Goal: Transaction & Acquisition: Purchase product/service

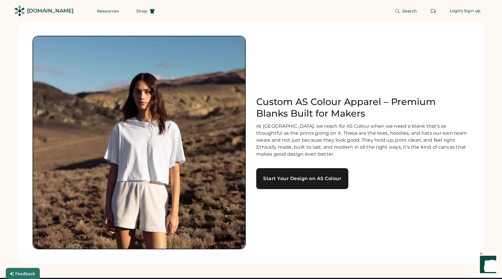
click at [304, 187] on link "Start Your Design on AS Colour" at bounding box center [302, 178] width 92 height 21
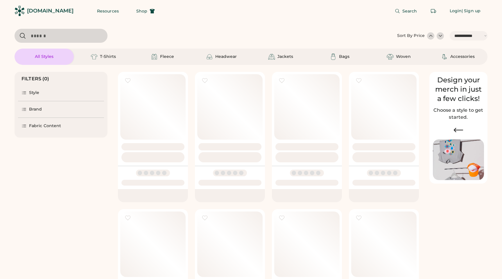
select select "*****"
select select "*"
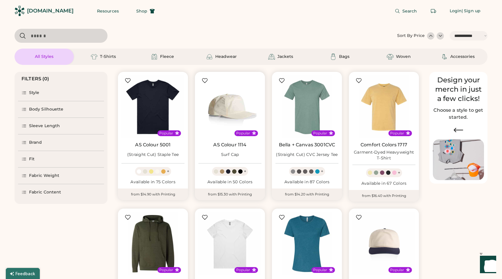
scroll to position [8, 0]
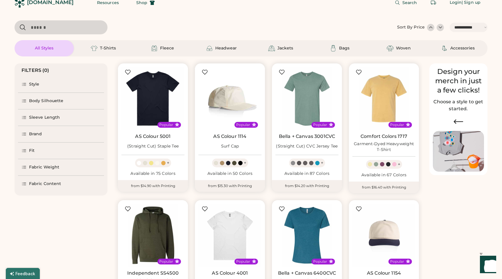
select select "*****"
select select "*"
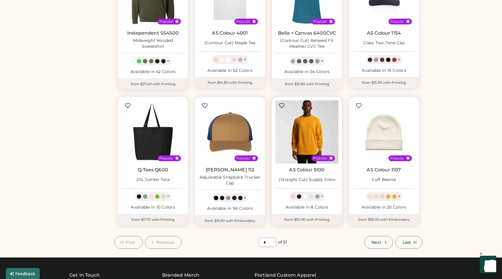
scroll to position [221, 0]
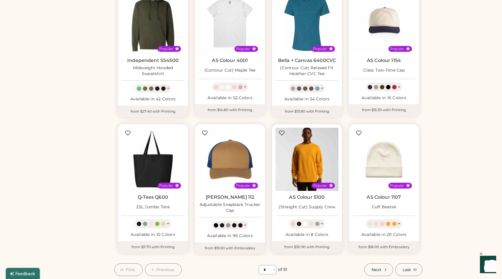
click at [301, 158] on img at bounding box center [306, 159] width 63 height 63
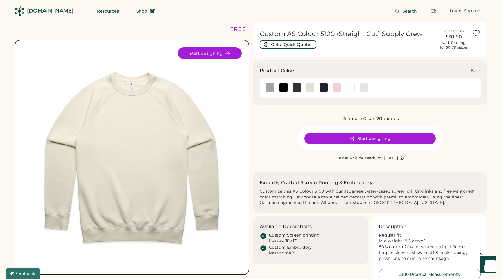
click at [284, 88] on div at bounding box center [283, 87] width 9 height 9
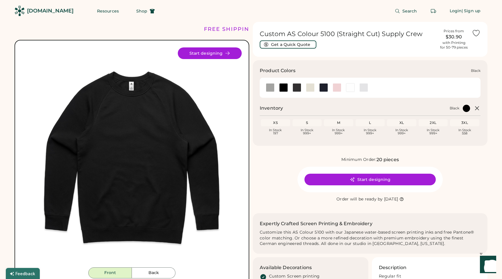
click at [300, 92] on div at bounding box center [296, 87] width 13 height 13
click at [298, 87] on div at bounding box center [297, 87] width 9 height 9
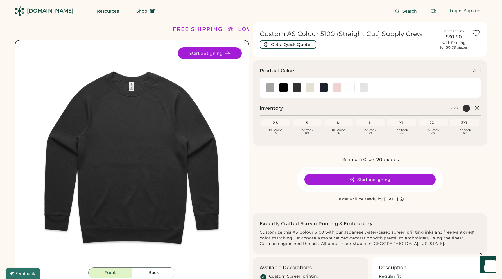
click at [296, 88] on div at bounding box center [297, 87] width 9 height 9
click at [283, 89] on div at bounding box center [283, 87] width 9 height 9
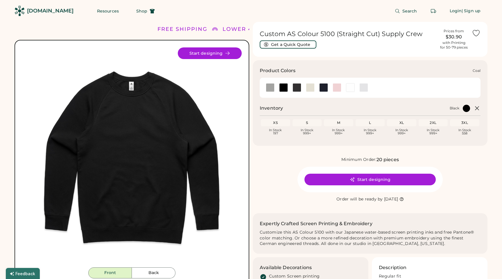
click at [291, 90] on div at bounding box center [296, 87] width 13 height 9
click at [293, 90] on div at bounding box center [297, 87] width 9 height 9
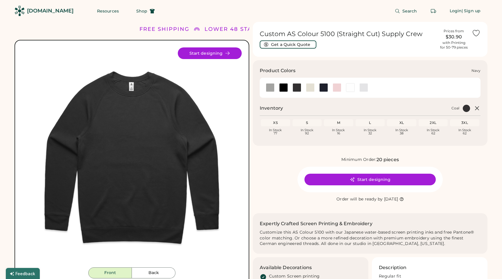
click at [323, 90] on div at bounding box center [323, 87] width 9 height 9
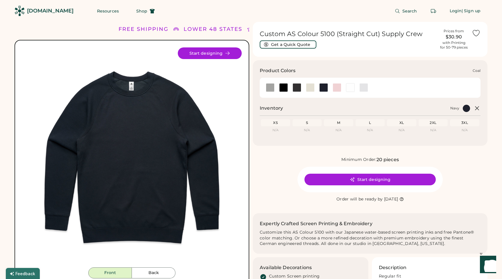
click at [296, 89] on div at bounding box center [297, 87] width 9 height 9
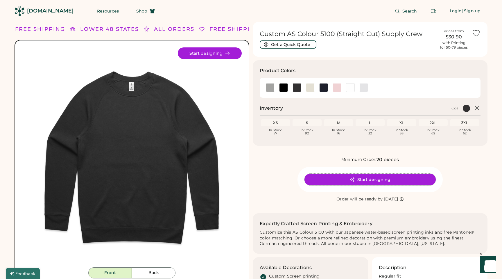
click at [346, 177] on button "Start designing" at bounding box center [369, 179] width 131 height 12
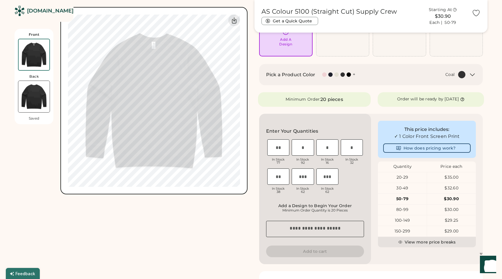
scroll to position [59, 0]
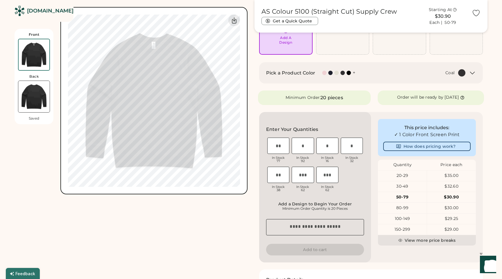
click at [395, 175] on div "20-29" at bounding box center [402, 176] width 49 height 6
click at [400, 176] on div "20-29" at bounding box center [402, 176] width 49 height 6
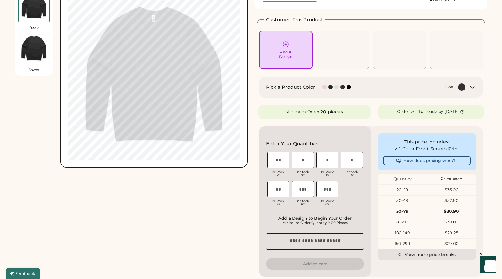
scroll to position [64, 0]
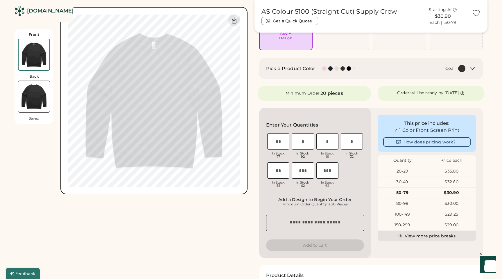
click at [327, 135] on div "M" at bounding box center [328, 133] width 6 height 3
click at [327, 139] on input "input" at bounding box center [327, 141] width 22 height 16
type input "**"
click at [307, 142] on input "input" at bounding box center [303, 141] width 22 height 16
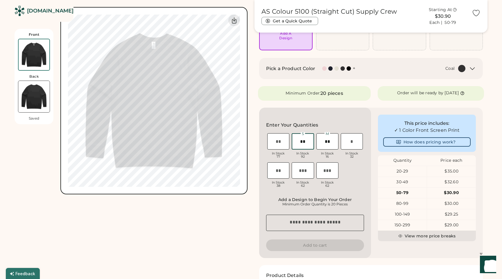
click at [302, 144] on input "input" at bounding box center [303, 141] width 22 height 16
type input "*"
click at [351, 170] on div "XS In Stock 77 S In Stock 92 M In Stock 16 L In Stock 32 XL In Stock 38 2XL In …" at bounding box center [315, 161] width 98 height 58
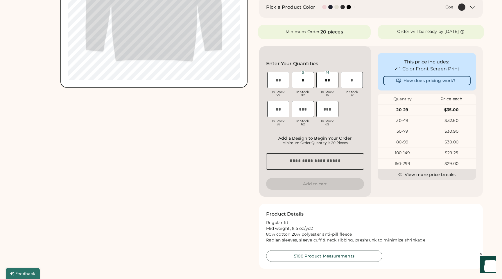
scroll to position [0, 0]
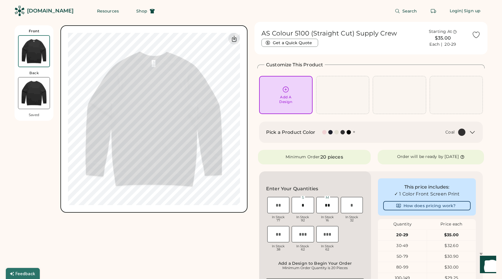
click at [374, 173] on div "This price includes: ✓ 1 Color Front Screen Print How does pricing work? Quanti…" at bounding box center [427, 246] width 112 height 150
